Goal: Information Seeking & Learning: Learn about a topic

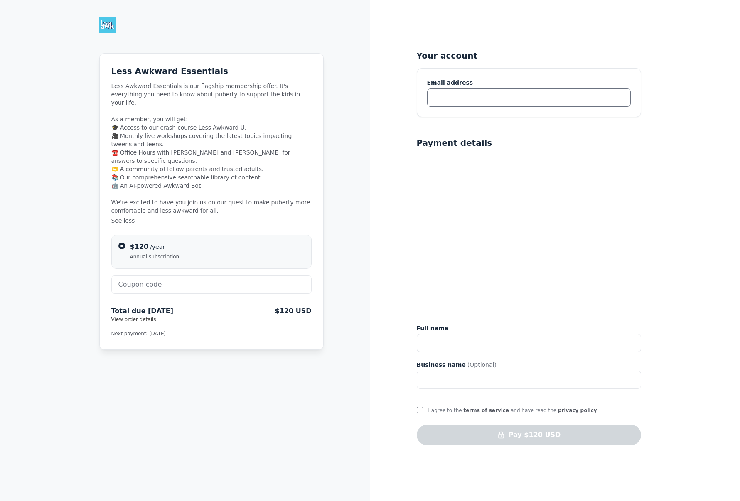
click at [443, 98] on input "text" at bounding box center [529, 98] width 204 height 18
type input "etaylward@gmail.com"
type input "Erin T Metz"
type input "Erin Metz"
click at [106, 25] on img at bounding box center [107, 25] width 17 height 17
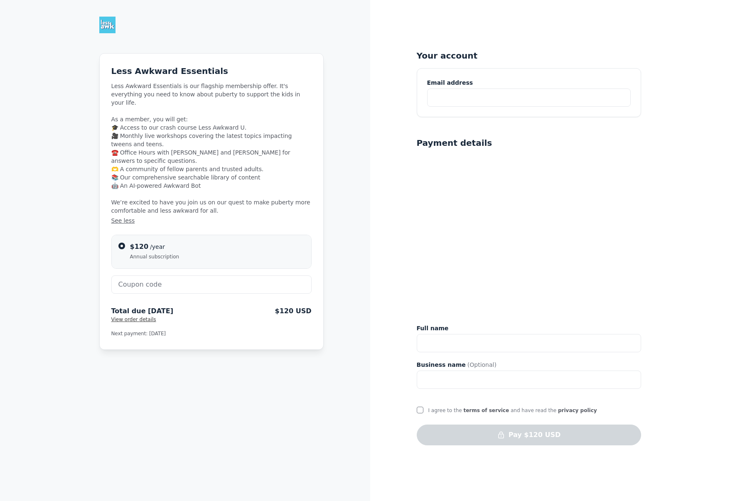
click at [112, 28] on img at bounding box center [107, 25] width 17 height 17
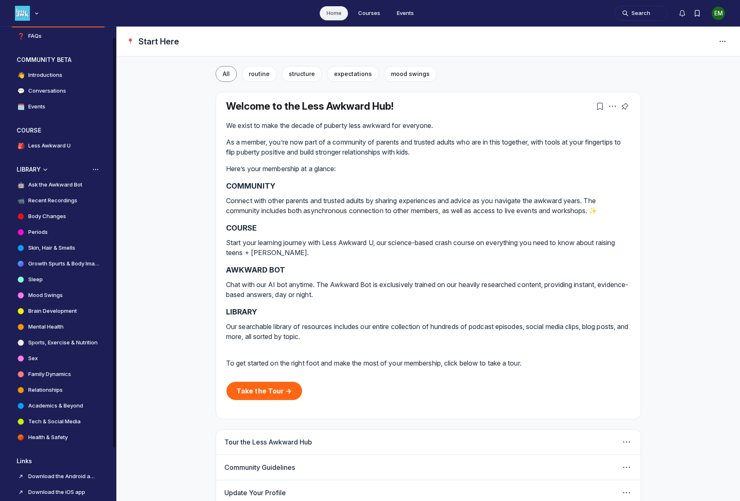
scroll to position [74, 0]
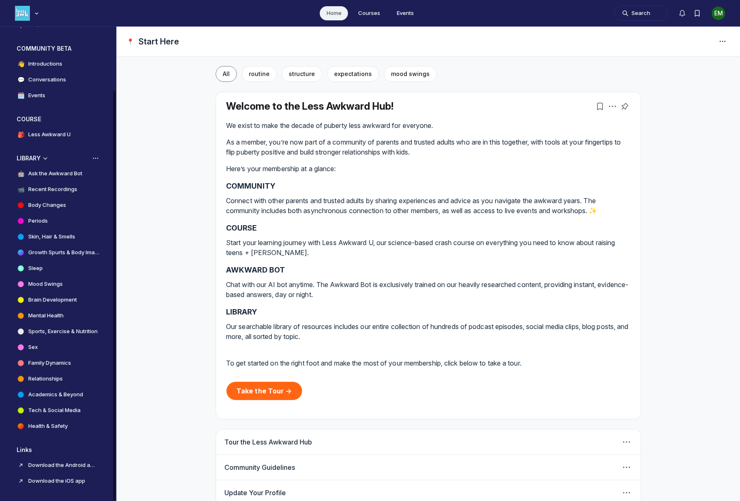
click at [62, 234] on h4 "Skin, Hair & Smells" at bounding box center [51, 237] width 47 height 8
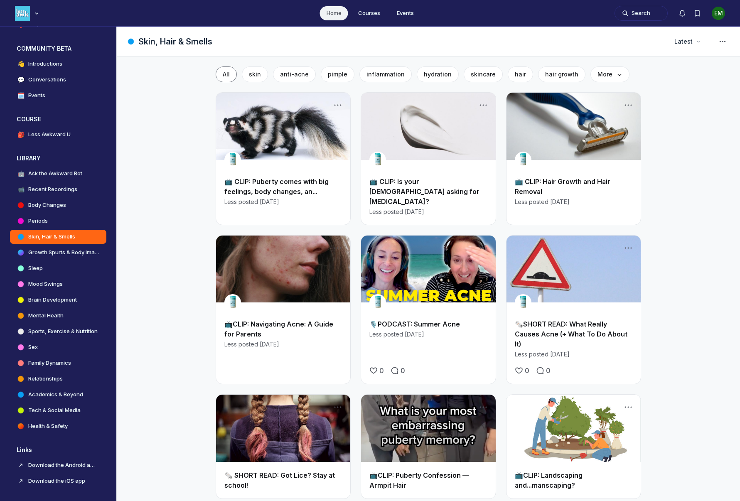
click at [574, 143] on link "Main Content" at bounding box center [574, 126] width 134 height 67
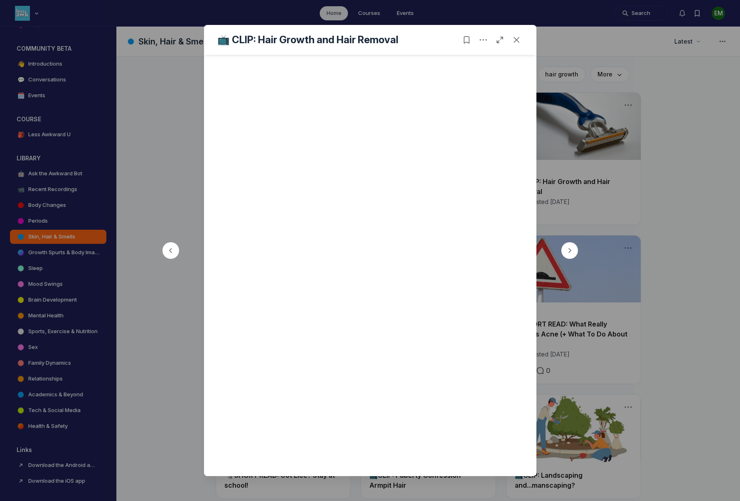
scroll to position [239, 0]
click at [516, 35] on button "Close post" at bounding box center [516, 39] width 13 height 13
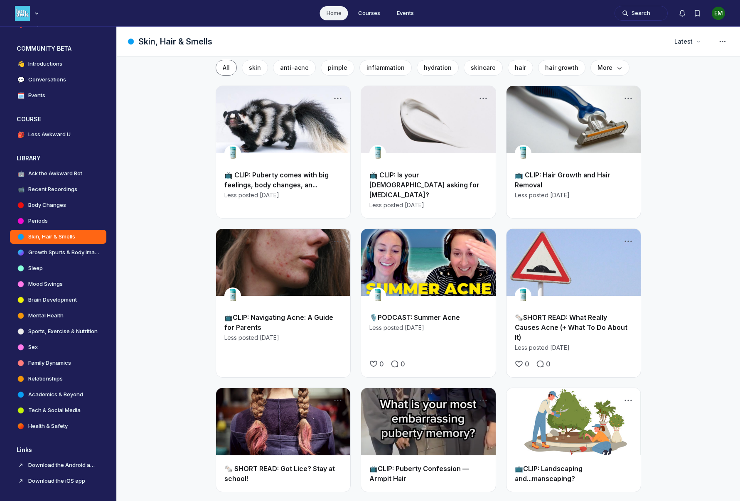
scroll to position [8, 0]
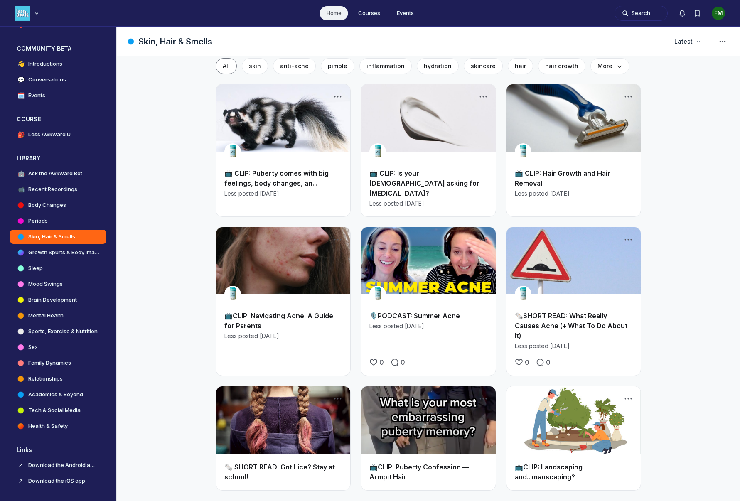
click at [528, 318] on link "🗞️SHORT READ: What Really Causes Acne (+ What To Do About It)" at bounding box center [571, 326] width 113 height 28
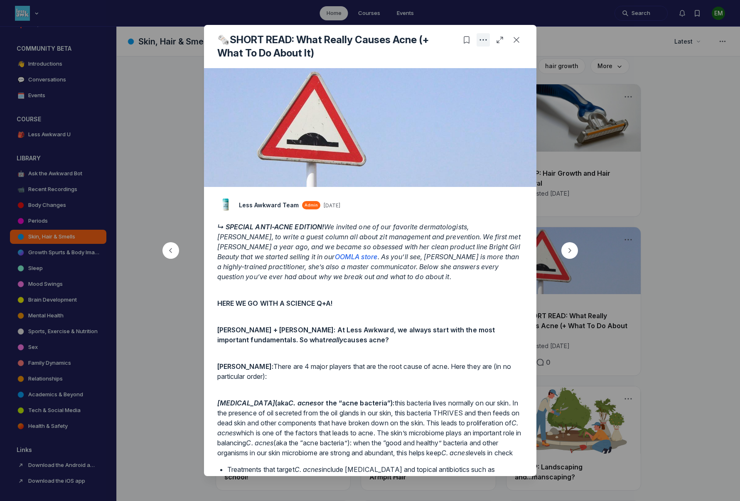
click at [488, 39] on button "Post actions" at bounding box center [483, 39] width 13 height 13
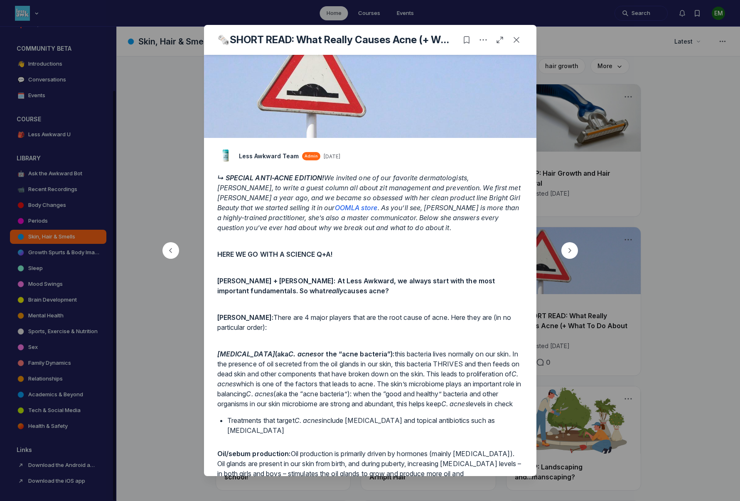
scroll to position [3188, 1592]
click at [461, 275] on p at bounding box center [370, 271] width 306 height 10
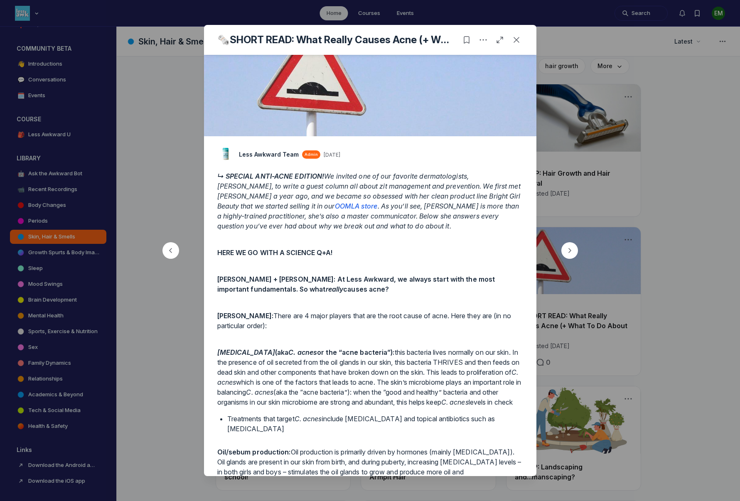
scroll to position [37, 0]
click at [481, 40] on use "Post actions" at bounding box center [483, 39] width 7 height 1
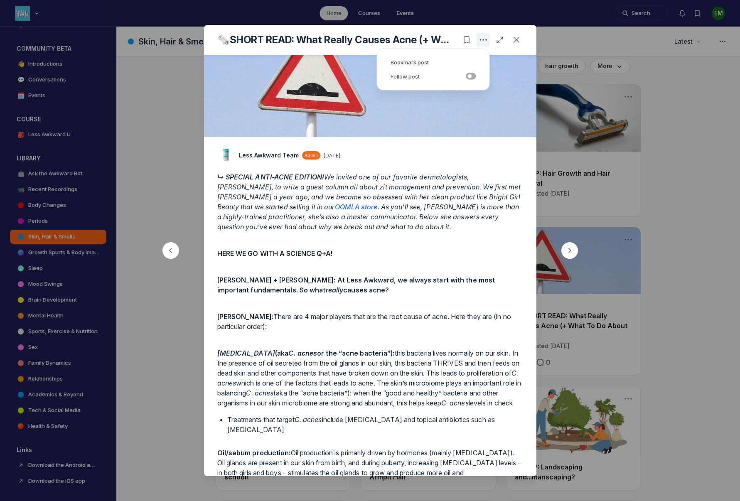
click at [481, 40] on use "Post actions" at bounding box center [483, 39] width 7 height 1
click at [498, 41] on icon "Open post in full page" at bounding box center [500, 40] width 8 height 8
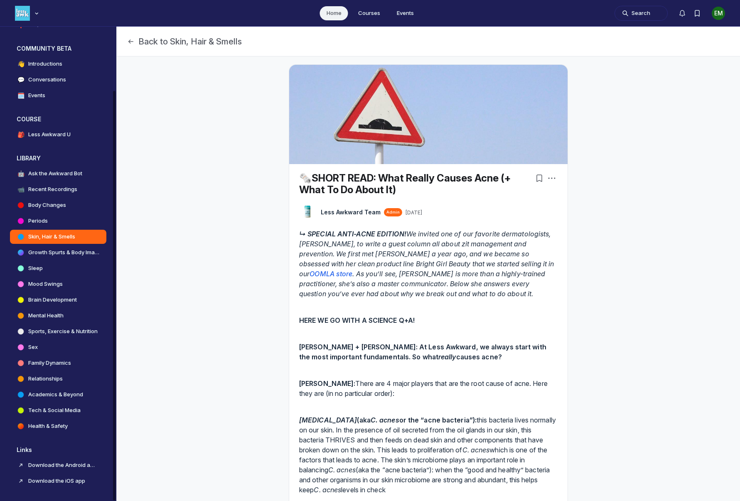
scroll to position [3188, 1592]
click at [135, 41] on button "Back to Skin, Hair & Smells" at bounding box center [184, 42] width 115 height 12
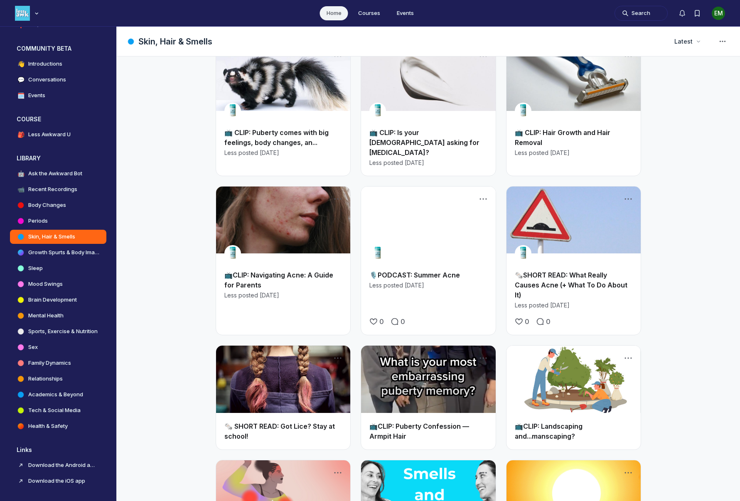
scroll to position [54, 0]
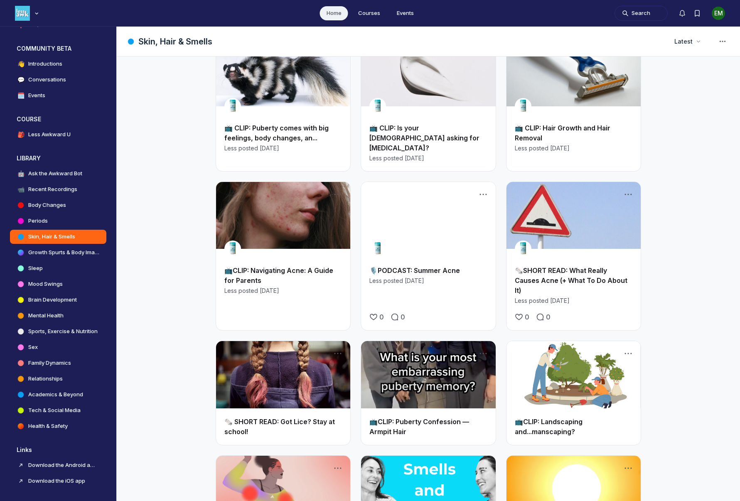
click at [325, 202] on link "Main Content" at bounding box center [283, 215] width 134 height 67
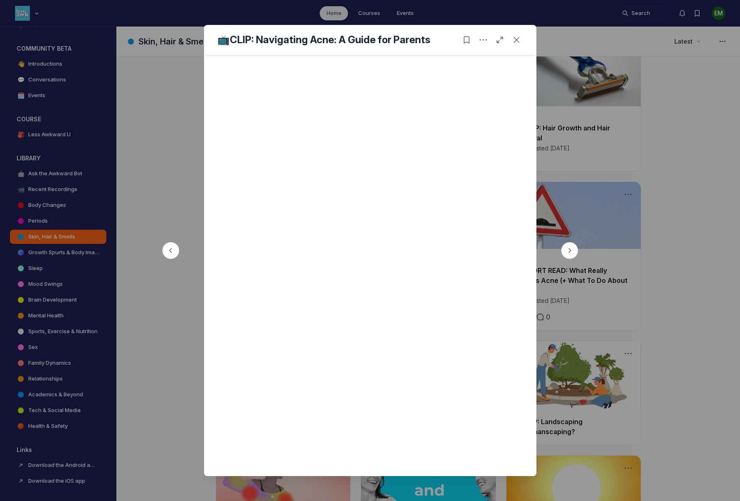
scroll to position [239, 0]
click at [513, 37] on icon "Close post" at bounding box center [517, 40] width 8 height 8
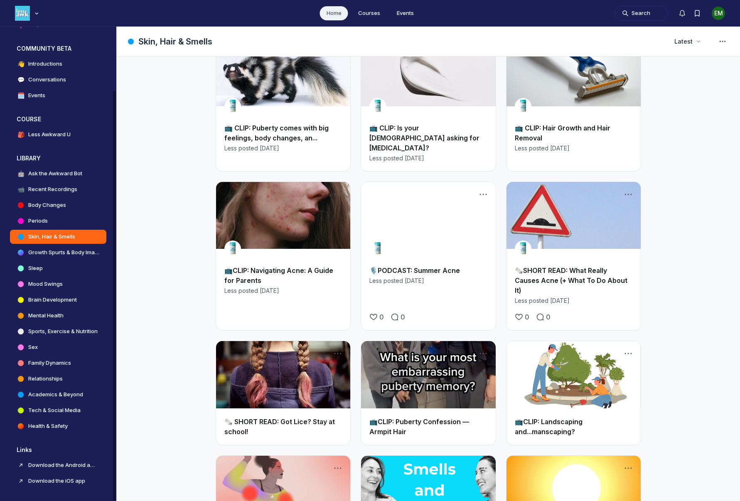
scroll to position [3188, 1592]
click at [609, 346] on link "Main Content" at bounding box center [574, 374] width 134 height 67
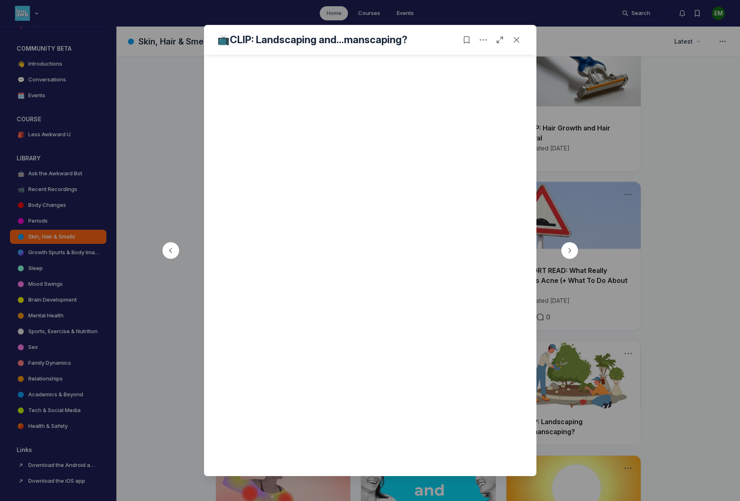
scroll to position [96, 0]
click at [516, 42] on icon "Close post" at bounding box center [517, 40] width 8 height 8
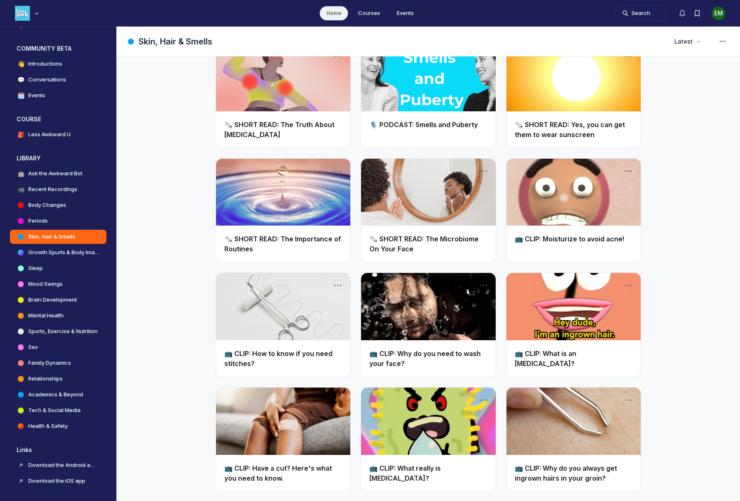
scroll to position [466, 0]
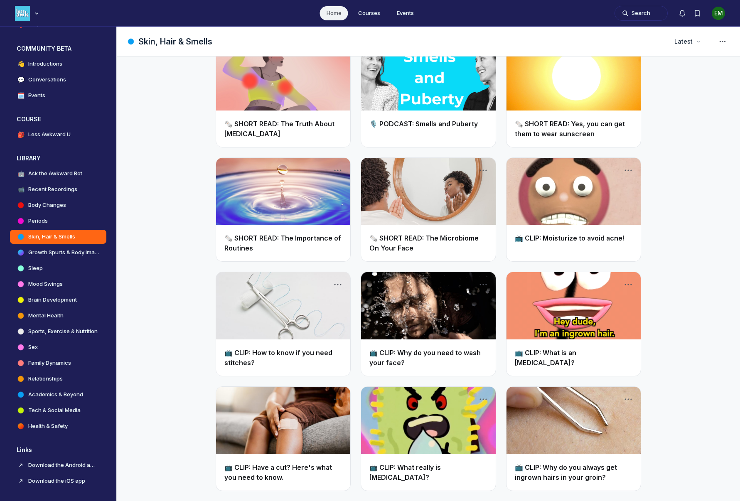
click at [463, 286] on link "Main Content" at bounding box center [428, 305] width 134 height 67
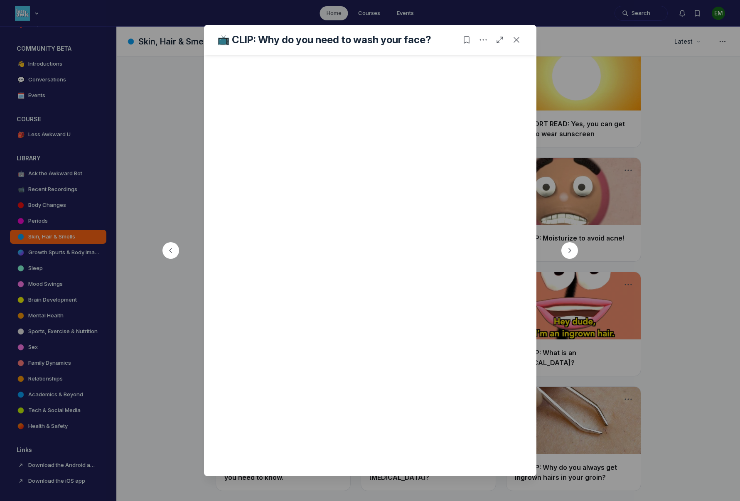
scroll to position [99, 0]
click at [514, 39] on icon "Close post" at bounding box center [517, 40] width 8 height 8
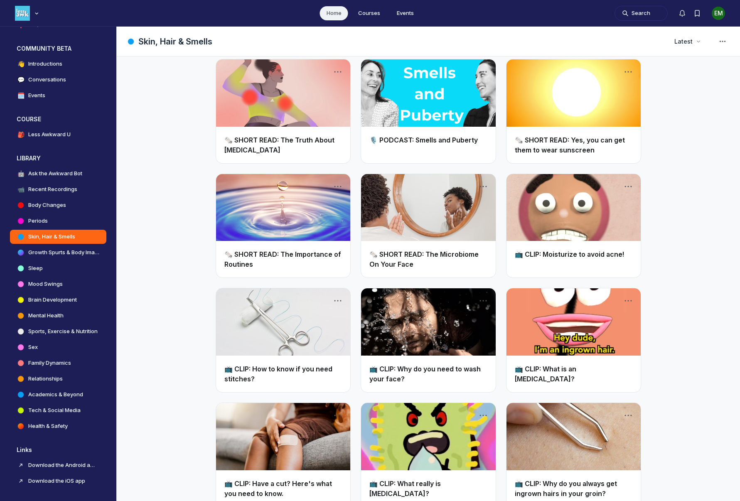
scroll to position [449, 0]
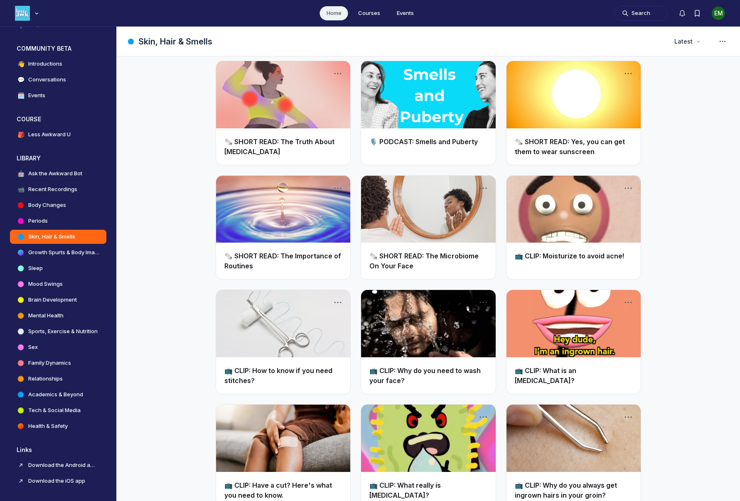
click at [449, 183] on link "Main Content" at bounding box center [428, 209] width 134 height 67
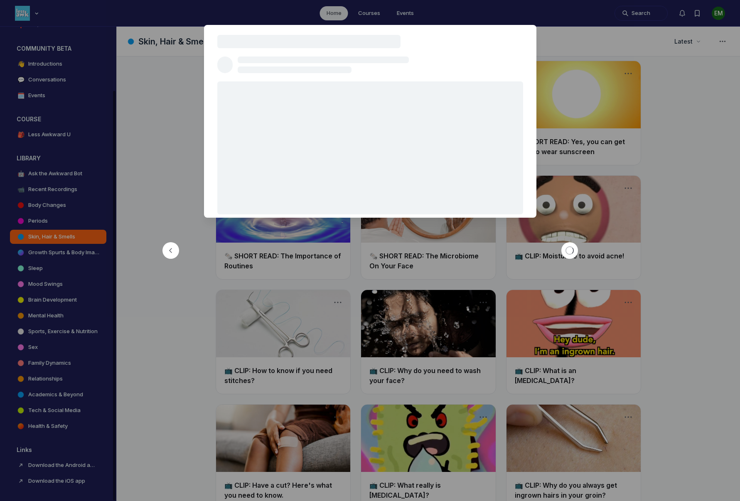
scroll to position [3188, 1592]
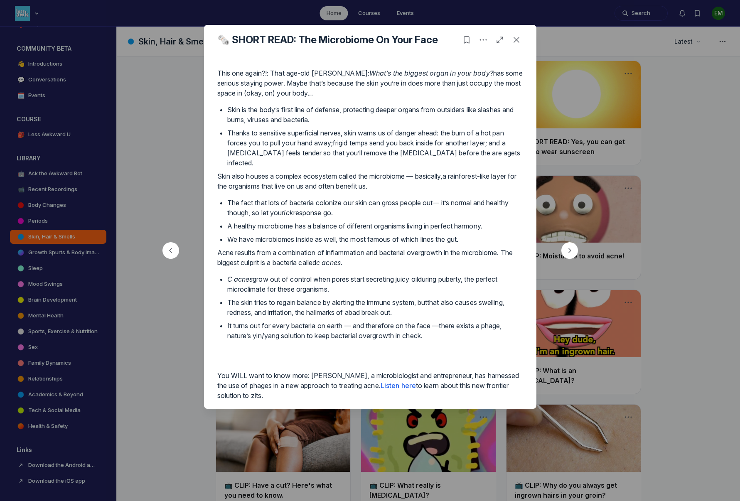
click at [681, 163] on div at bounding box center [370, 250] width 740 height 501
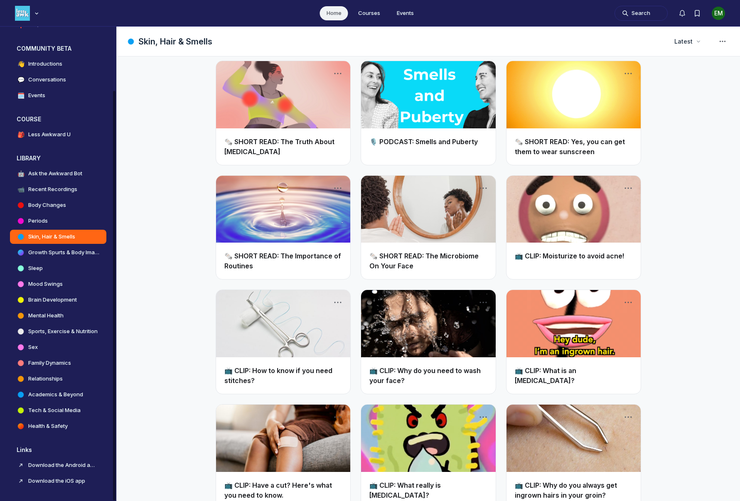
scroll to position [3188, 1592]
click at [597, 184] on link "Main Content" at bounding box center [574, 209] width 134 height 67
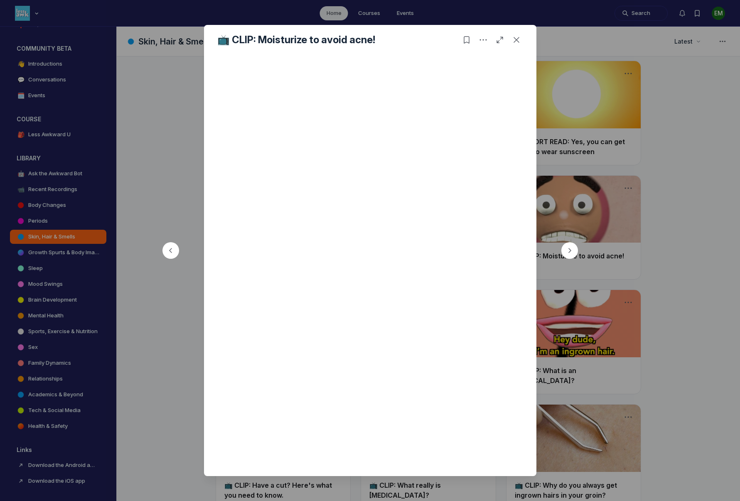
scroll to position [99, 0]
click at [484, 38] on icon "Post actions" at bounding box center [483, 40] width 8 height 8
click at [468, 40] on icon "Bookmark post" at bounding box center [467, 40] width 8 height 8
click at [499, 40] on icon "Open post in full page" at bounding box center [500, 40] width 8 height 8
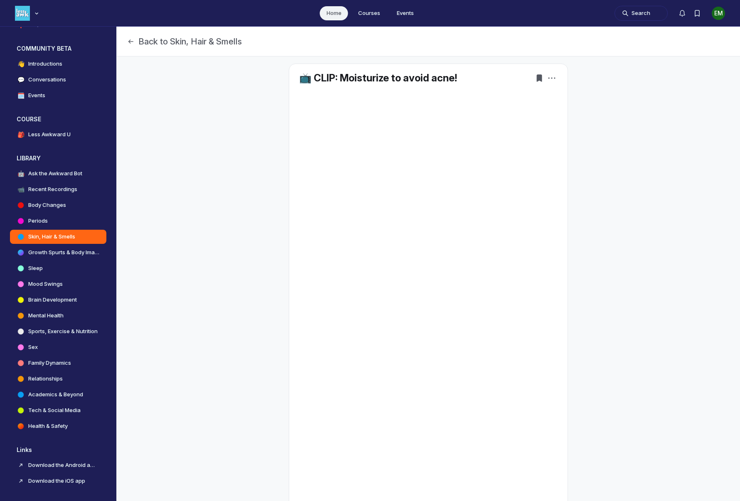
scroll to position [0, 0]
click at [552, 78] on icon "Post actions" at bounding box center [552, 80] width 8 height 8
click at [552, 78] on use "Post actions" at bounding box center [552, 78] width 7 height 1
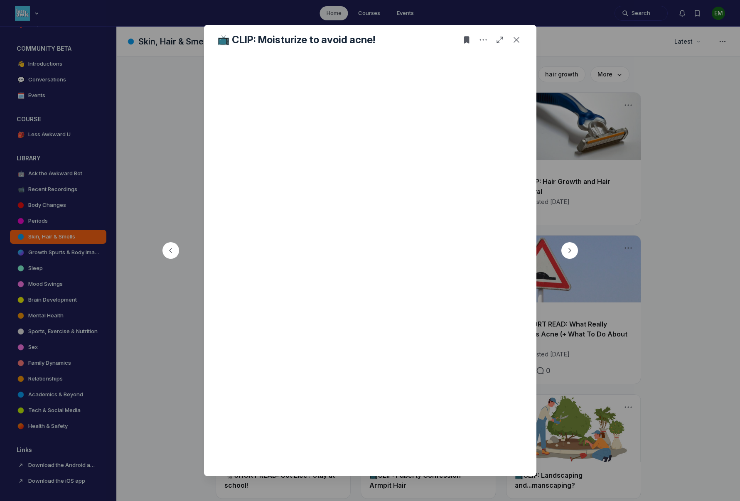
click at [518, 41] on use "Close post" at bounding box center [517, 40] width 6 height 6
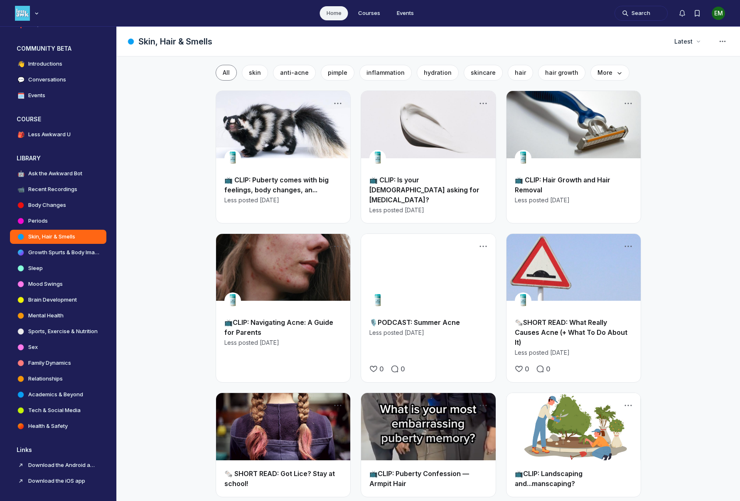
scroll to position [2, 0]
click at [48, 276] on link "Sleep" at bounding box center [58, 268] width 96 height 14
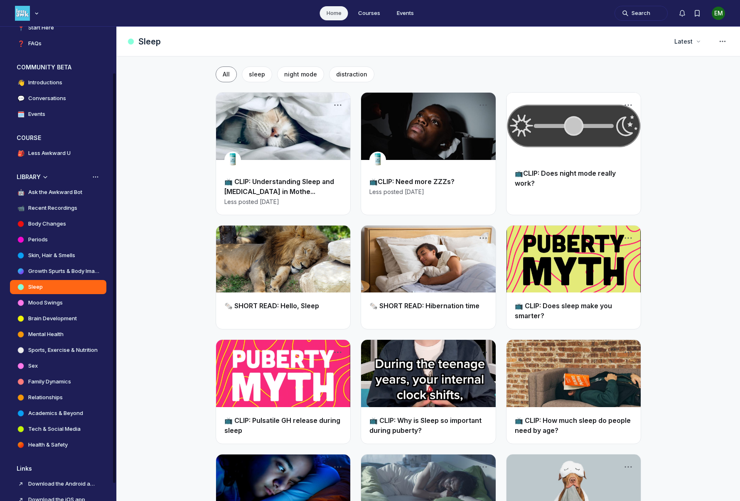
scroll to position [58, 0]
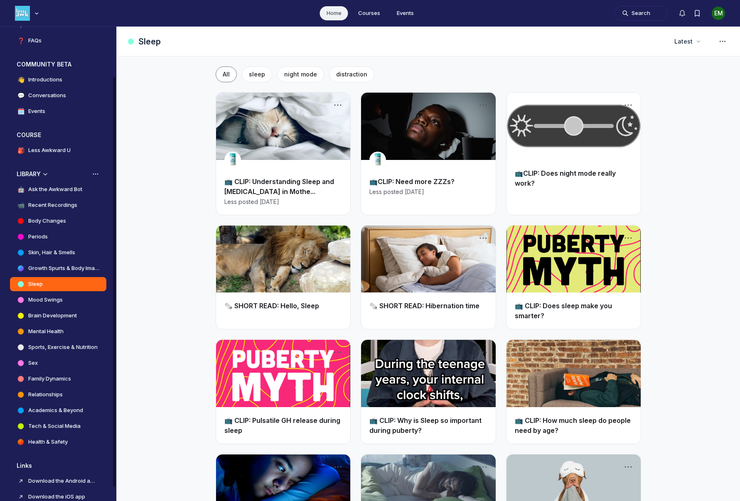
click at [70, 394] on link "Relationships" at bounding box center [58, 395] width 96 height 14
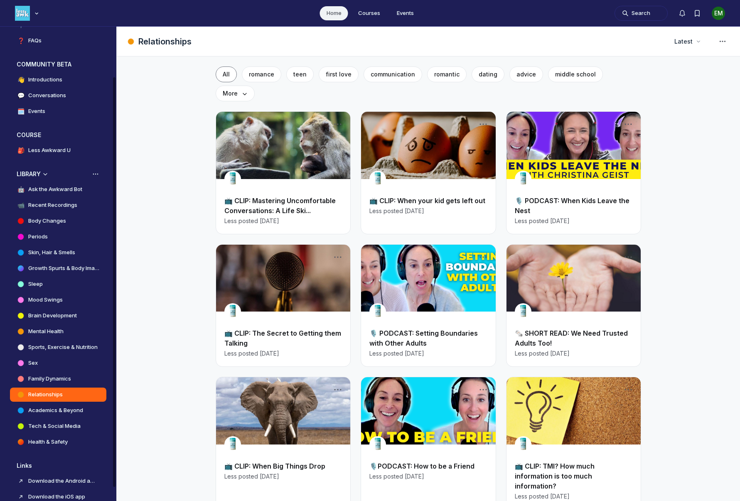
click at [84, 377] on link "Family Dynamics" at bounding box center [58, 379] width 96 height 14
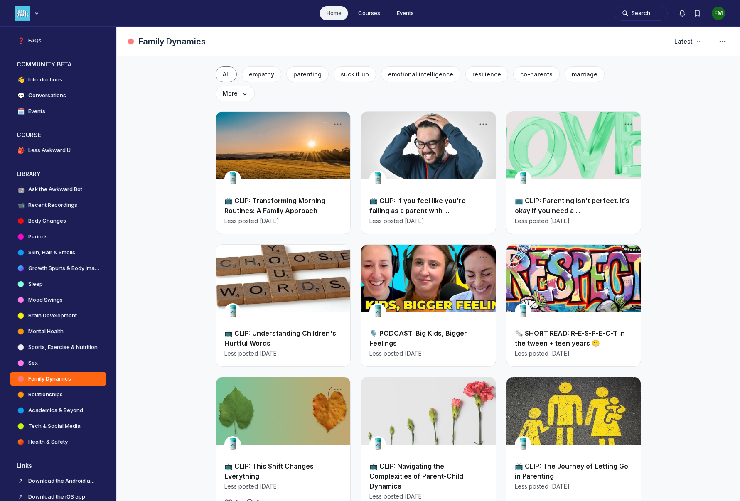
click at [273, 197] on link "📺 CLIP: Transforming Morning Routines: A Family Approach" at bounding box center [274, 206] width 101 height 18
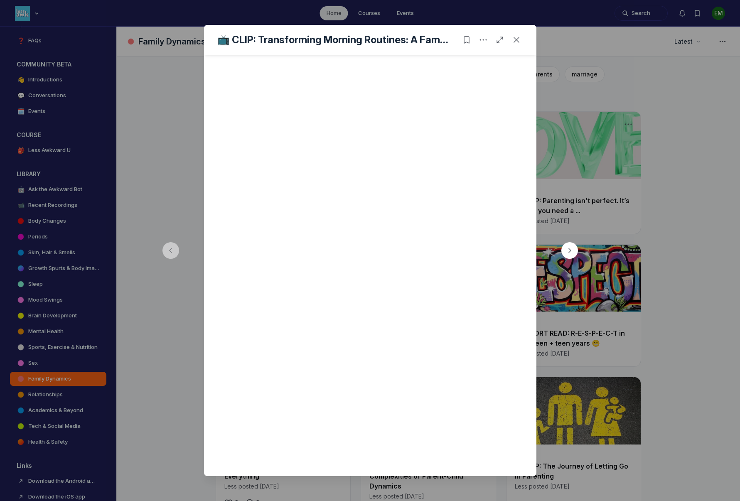
scroll to position [231, 0]
click at [515, 41] on icon "Close post" at bounding box center [517, 40] width 8 height 8
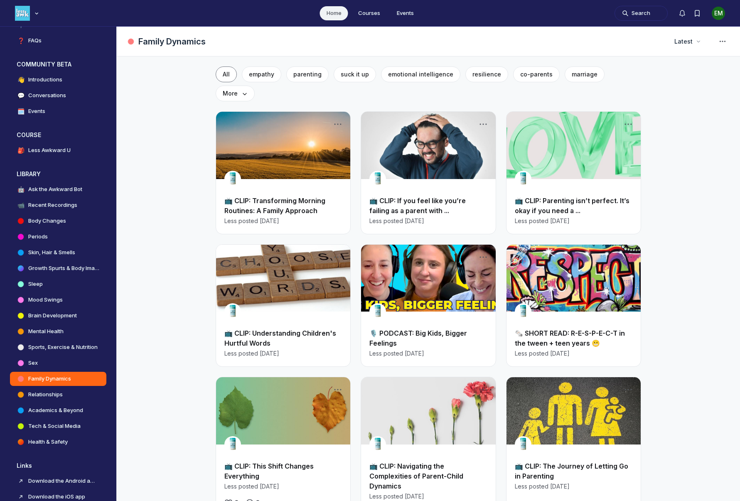
click at [454, 197] on link "📺 CLIP: If you feel like you’re failing as a parent with ..." at bounding box center [418, 206] width 96 height 18
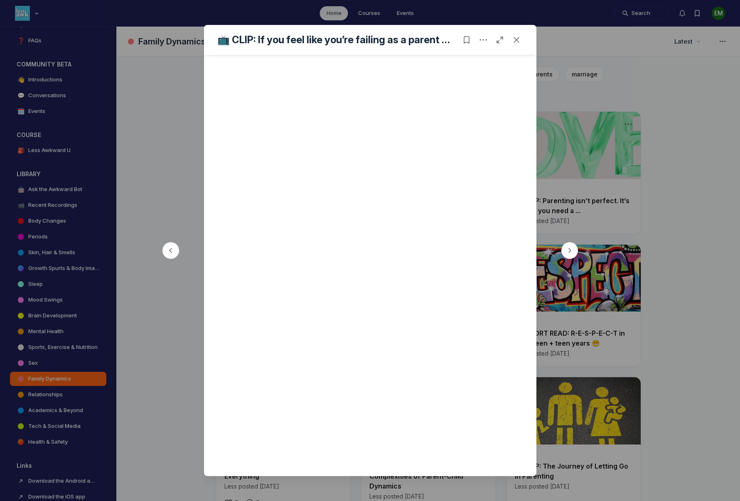
scroll to position [239, 0]
click at [516, 35] on button "Close post" at bounding box center [516, 39] width 13 height 13
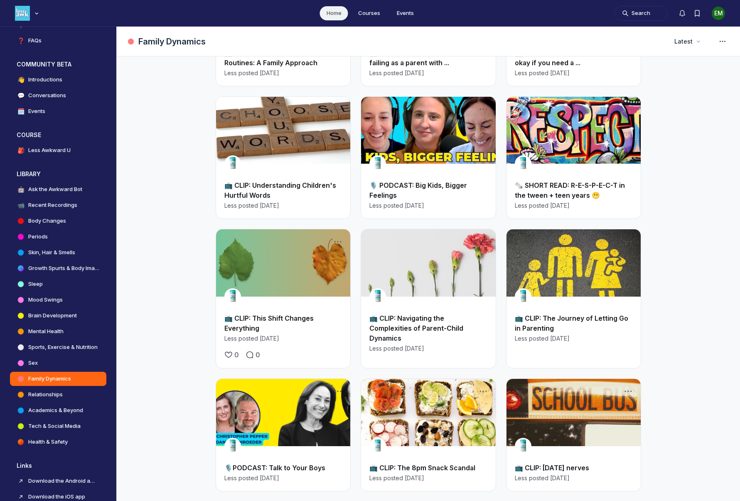
scroll to position [158, 0]
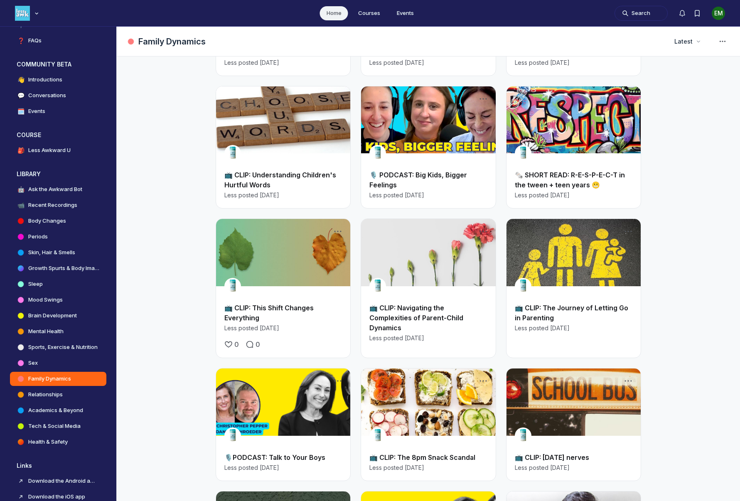
click at [575, 261] on link "Main Content" at bounding box center [574, 252] width 134 height 67
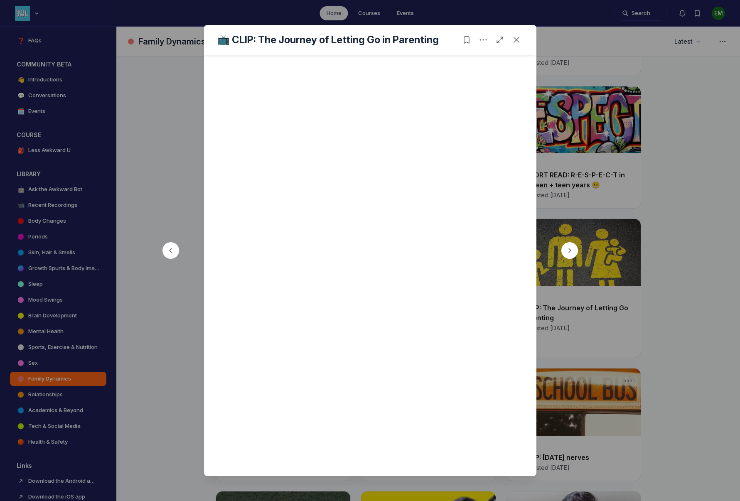
scroll to position [231, 0]
click at [518, 41] on icon "Close post" at bounding box center [517, 40] width 8 height 8
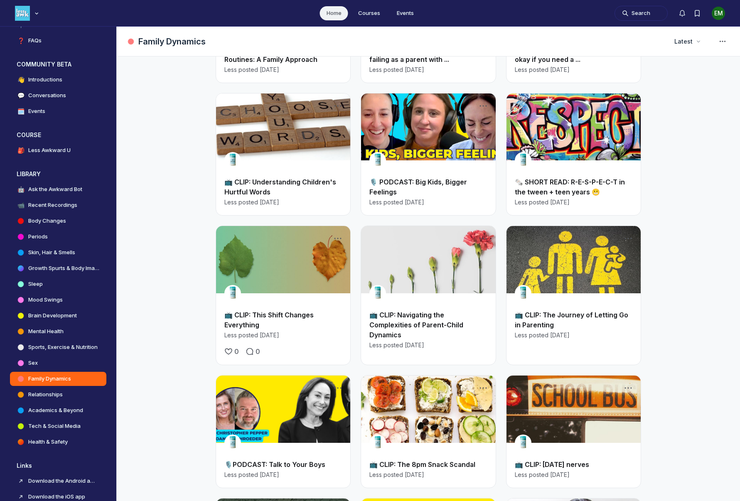
scroll to position [151, 0]
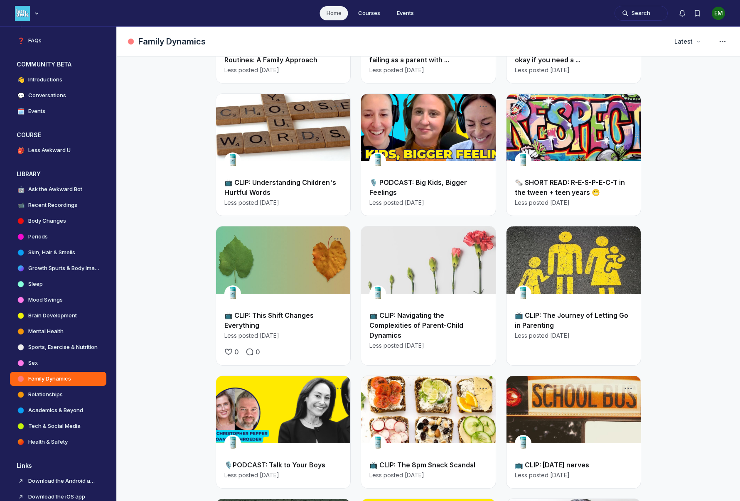
click at [465, 237] on link "Main Content" at bounding box center [428, 260] width 134 height 67
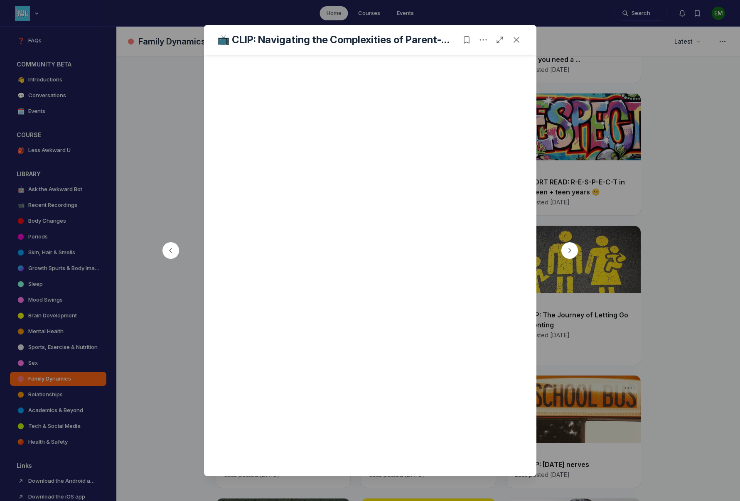
scroll to position [239, 0]
click at [661, 292] on div at bounding box center [370, 250] width 740 height 501
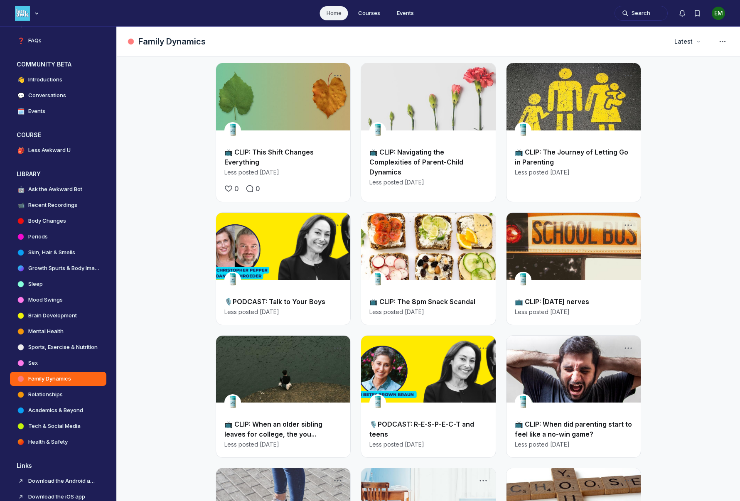
scroll to position [321, 0]
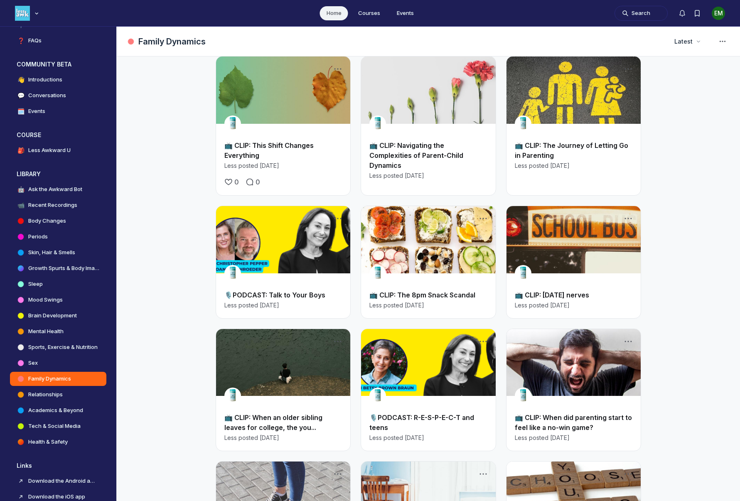
click at [449, 232] on link "Main Content" at bounding box center [428, 239] width 134 height 67
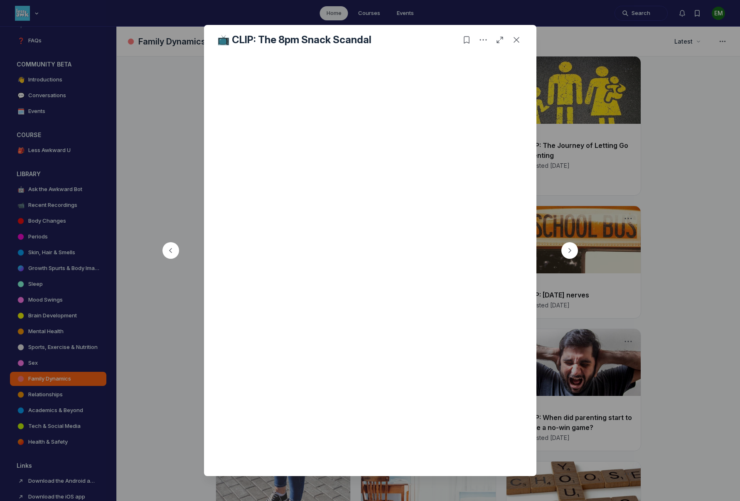
scroll to position [222, 0]
click at [515, 41] on icon "Close post" at bounding box center [517, 40] width 8 height 8
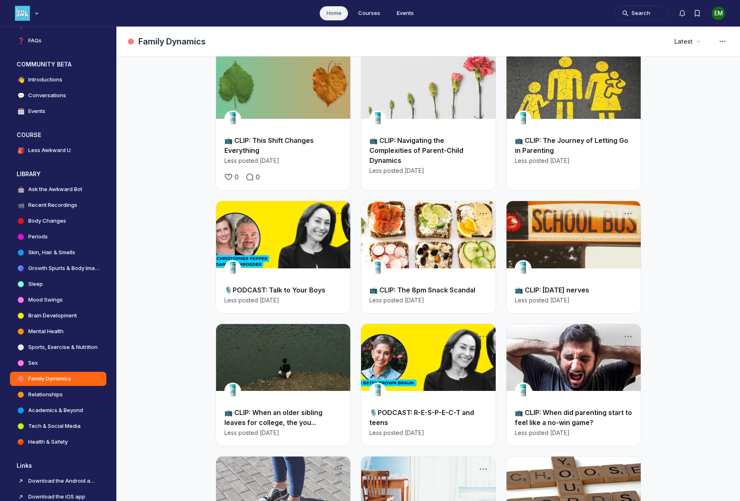
scroll to position [327, 0]
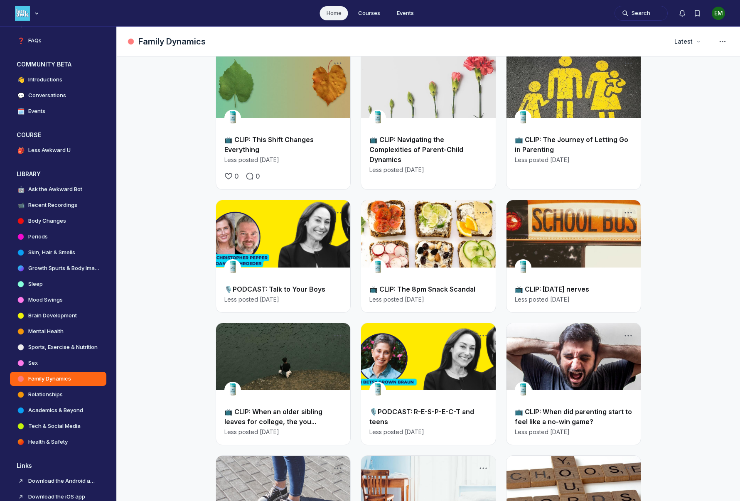
click at [554, 323] on link "Main Content" at bounding box center [574, 356] width 134 height 67
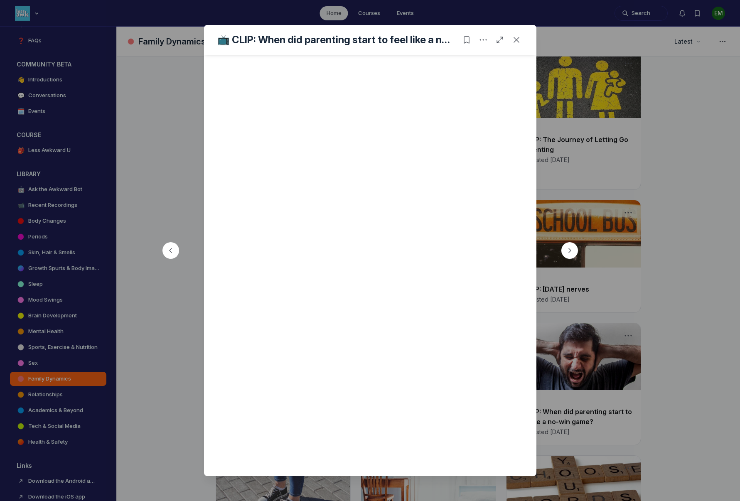
scroll to position [239, 0]
click at [515, 40] on icon "Close post" at bounding box center [517, 40] width 8 height 8
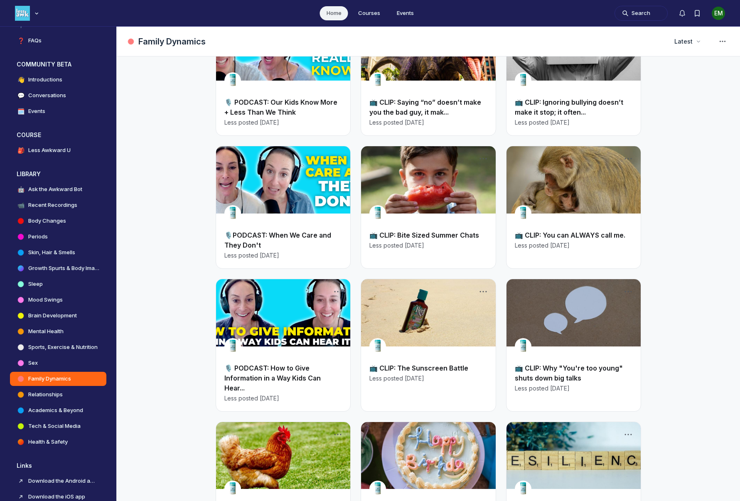
scroll to position [1058, 0]
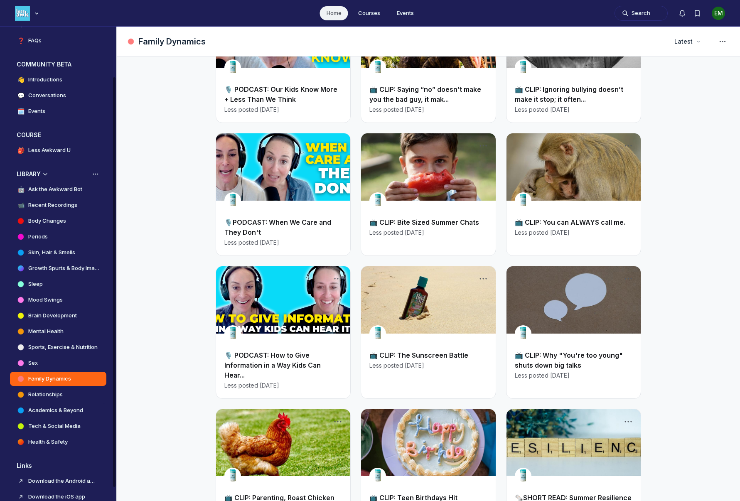
click at [74, 415] on h4 "Academics & Beyond" at bounding box center [55, 411] width 55 height 8
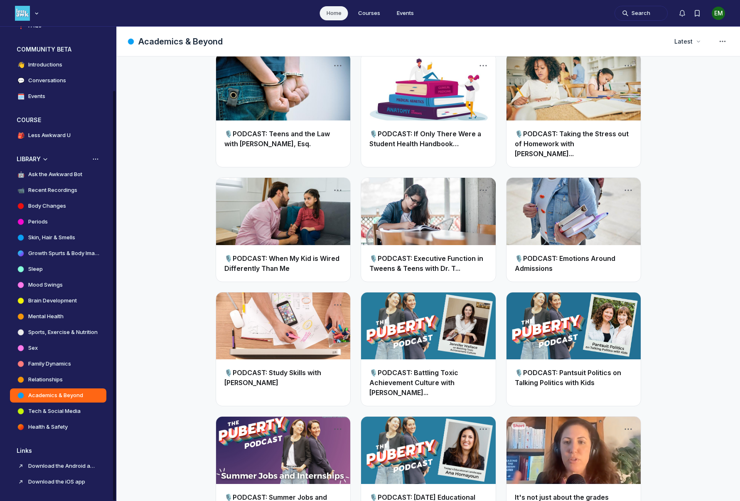
scroll to position [74, 0]
click at [70, 408] on h4 "Tech & Social Media" at bounding box center [54, 411] width 52 height 8
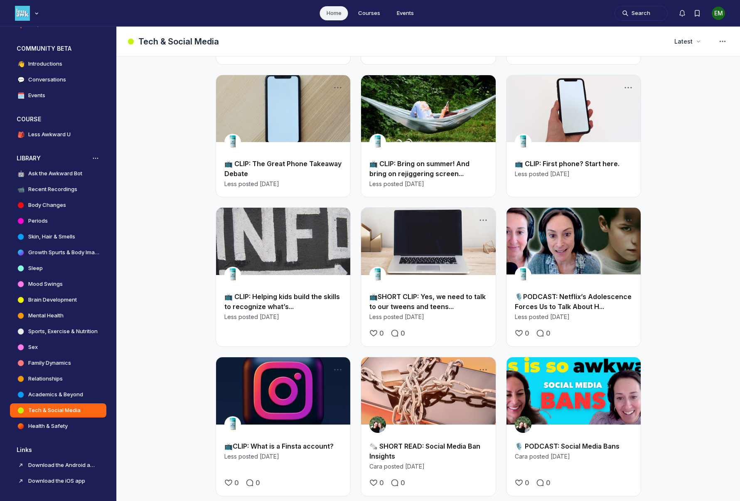
scroll to position [137, 0]
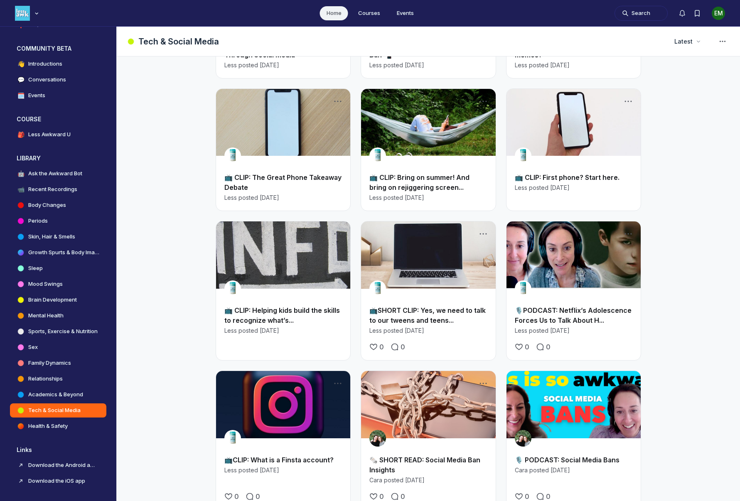
click at [567, 142] on link "Main Content" at bounding box center [574, 122] width 134 height 67
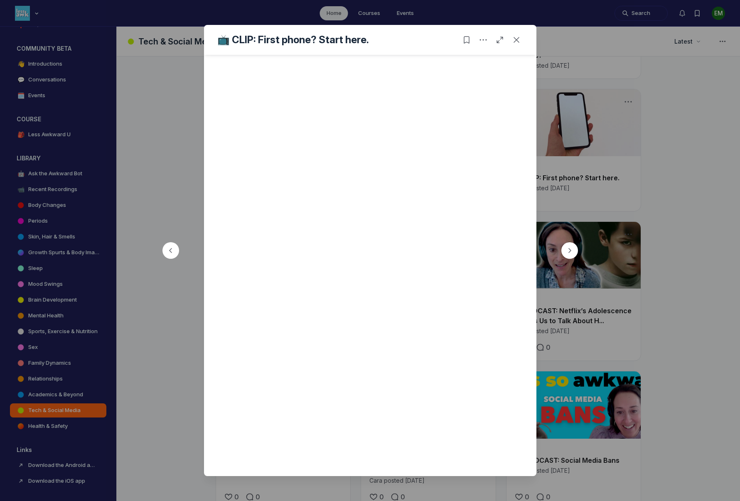
scroll to position [239, 0]
click at [518, 37] on icon "Close post" at bounding box center [517, 40] width 8 height 8
